Goal: Task Accomplishment & Management: Use online tool/utility

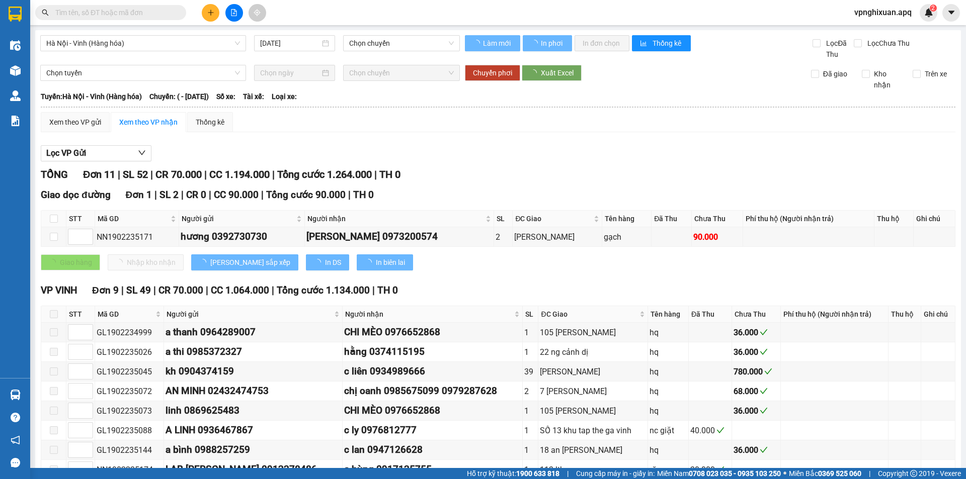
type input "[DATE]"
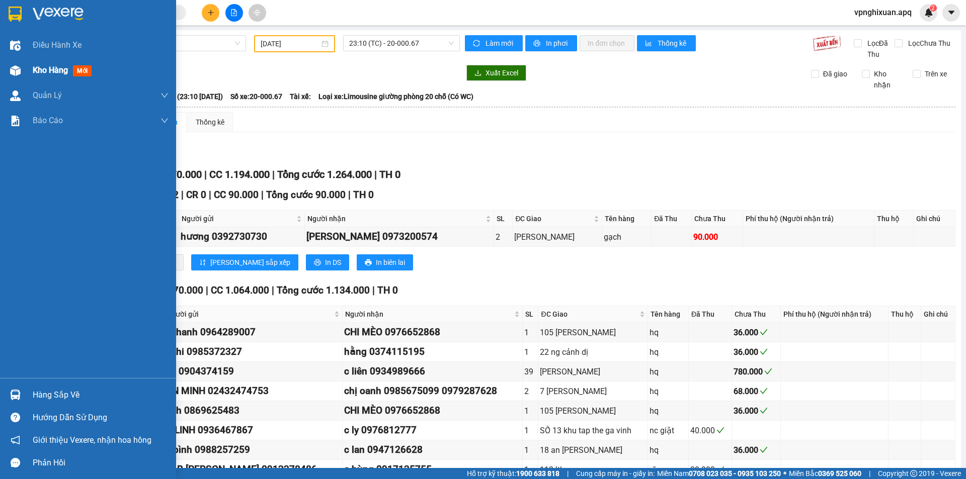
drag, startPoint x: 58, startPoint y: 67, endPoint x: 66, endPoint y: 78, distance: 14.1
click at [60, 70] on span "Kho hàng" at bounding box center [50, 70] width 35 height 10
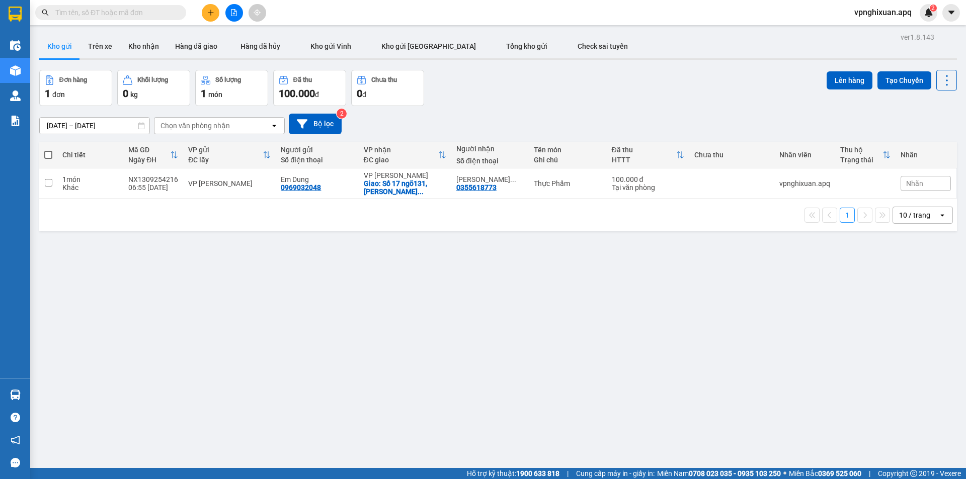
click at [48, 155] on span at bounding box center [48, 155] width 8 height 8
click at [48, 150] on input "checkbox" at bounding box center [48, 150] width 0 height 0
checkbox input "true"
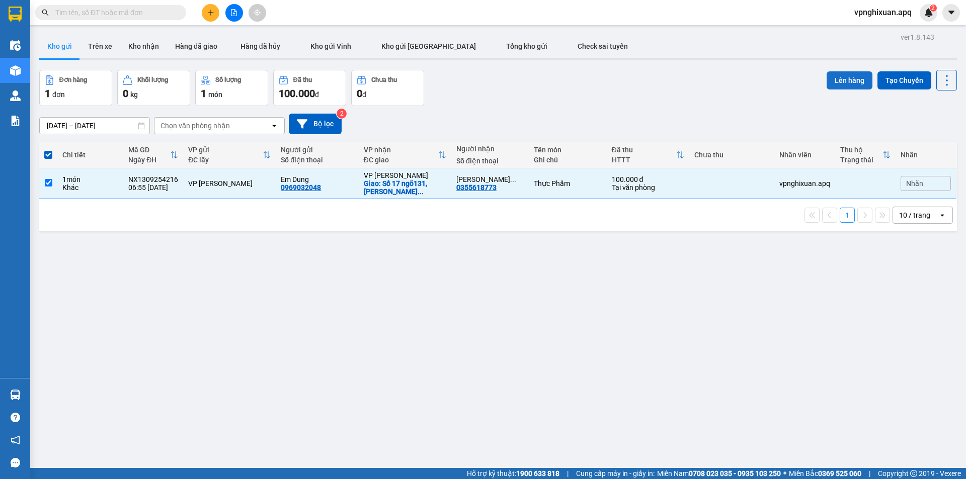
click at [837, 77] on button "Lên hàng" at bounding box center [849, 80] width 46 height 18
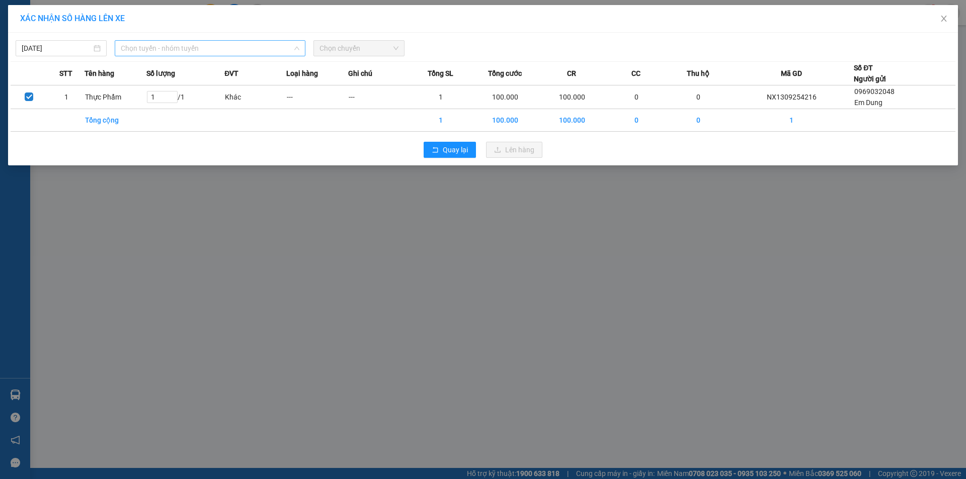
drag, startPoint x: 173, startPoint y: 48, endPoint x: 178, endPoint y: 60, distance: 12.9
click at [174, 50] on span "Chọn tuyến - nhóm tuyến" at bounding box center [210, 48] width 179 height 15
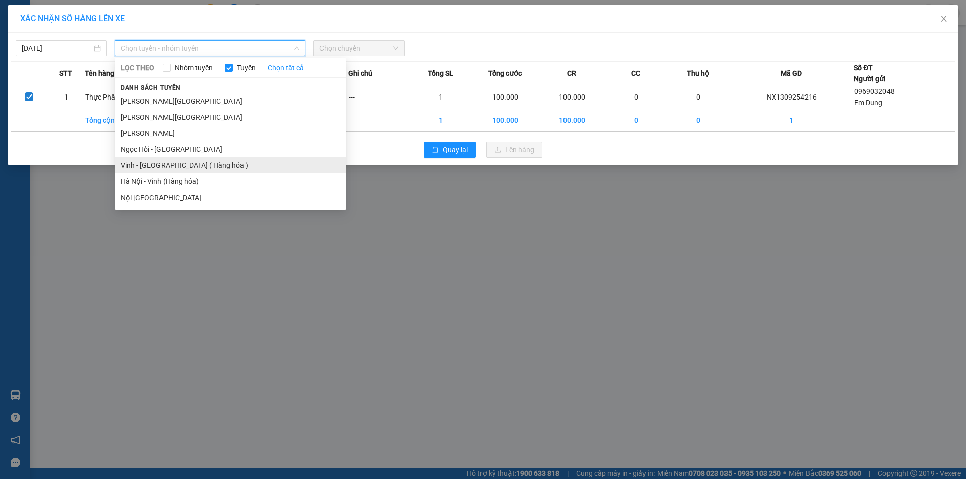
click at [182, 165] on li "Vinh - [GEOGRAPHIC_DATA] ( Hàng hóa )" at bounding box center [230, 165] width 231 height 16
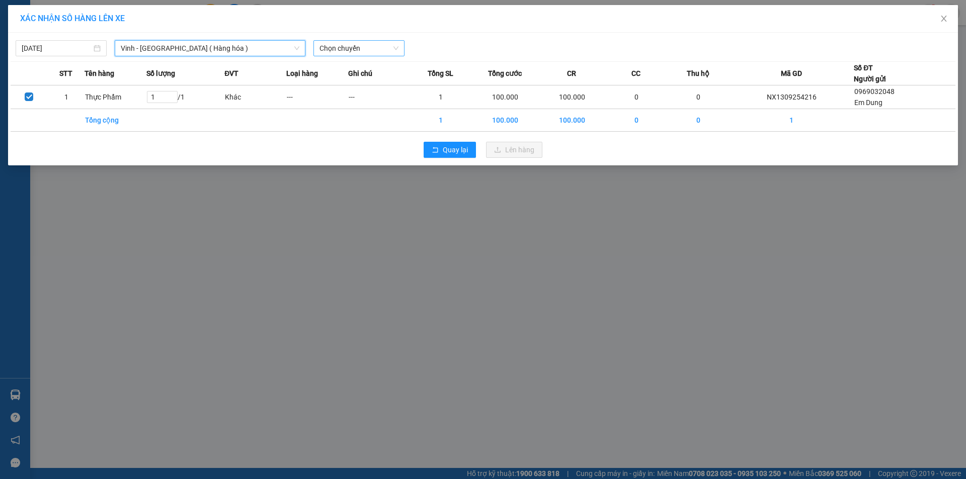
click at [371, 50] on span "Chọn chuyến" at bounding box center [358, 48] width 79 height 15
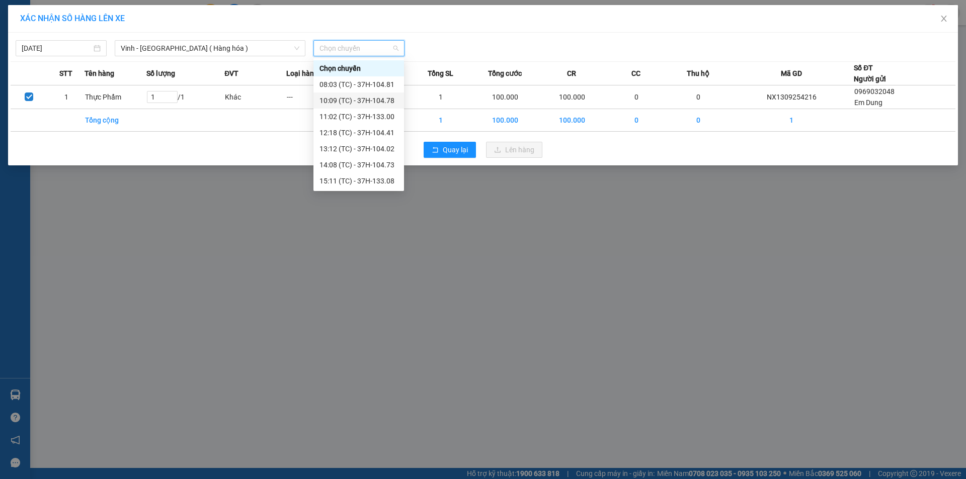
click at [353, 99] on div "10:09 (TC) - 37H-104.78" at bounding box center [358, 100] width 78 height 11
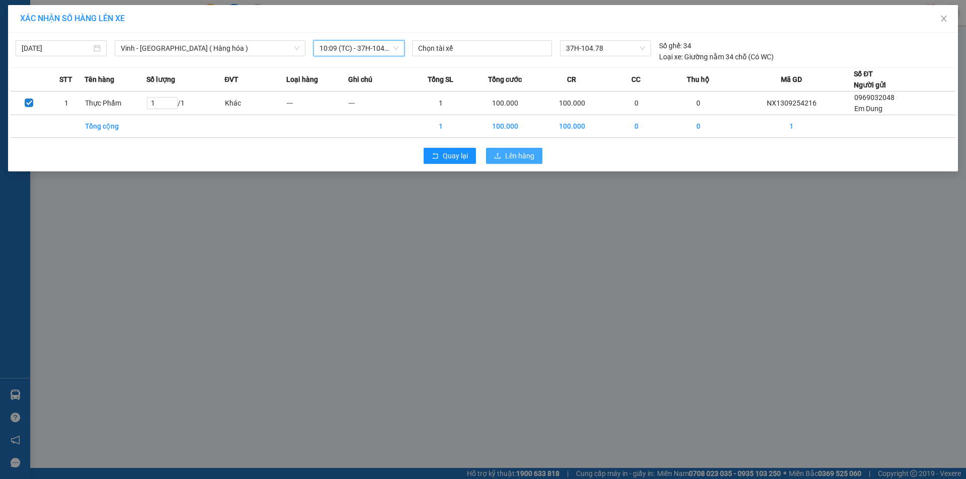
click at [518, 155] on span "Lên hàng" at bounding box center [519, 155] width 29 height 11
